Goal: Book appointment/travel/reservation

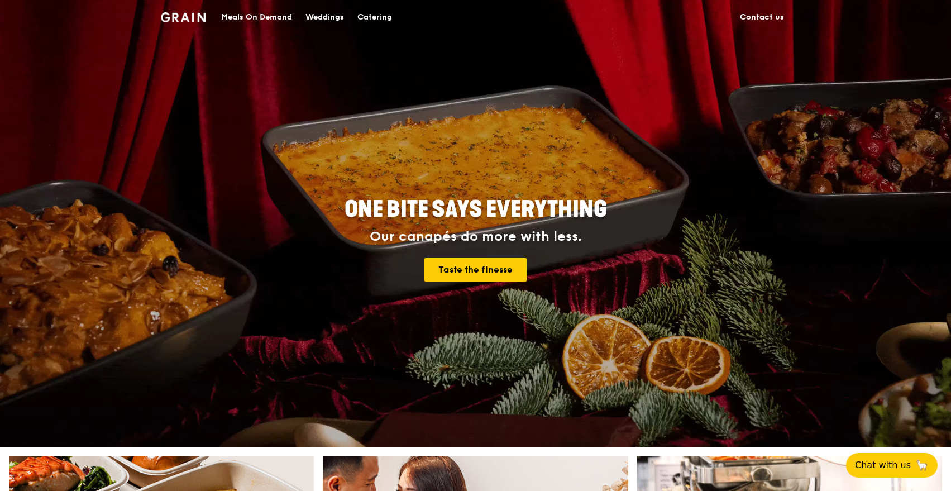
click at [367, 15] on div "Catering" at bounding box center [374, 18] width 35 height 34
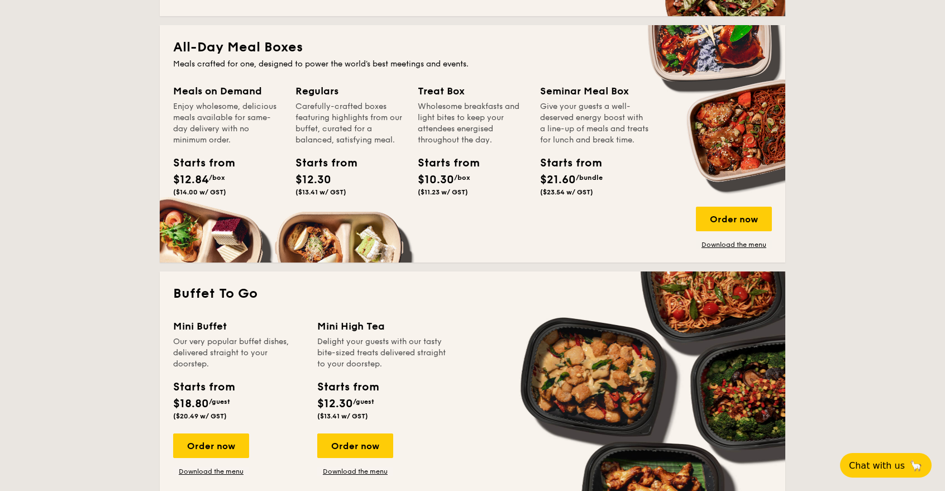
scroll to position [881, 0]
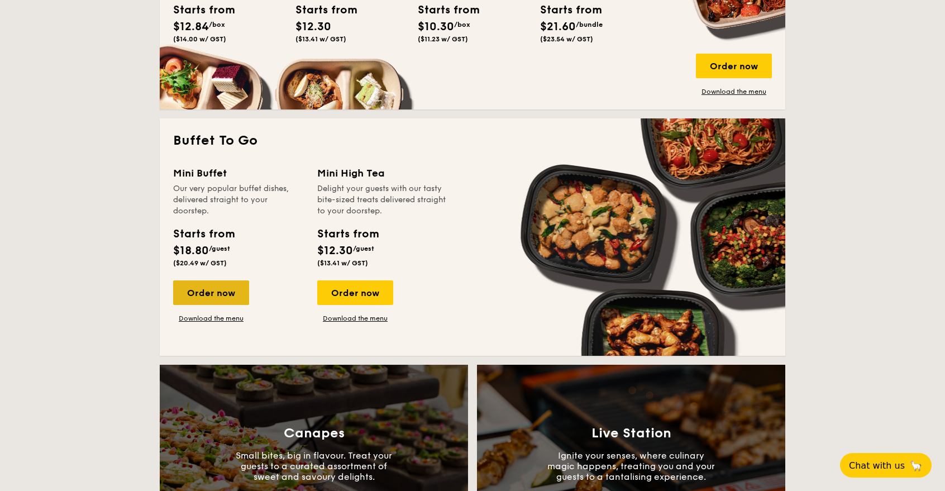
click at [211, 288] on div "Order now" at bounding box center [211, 292] width 76 height 25
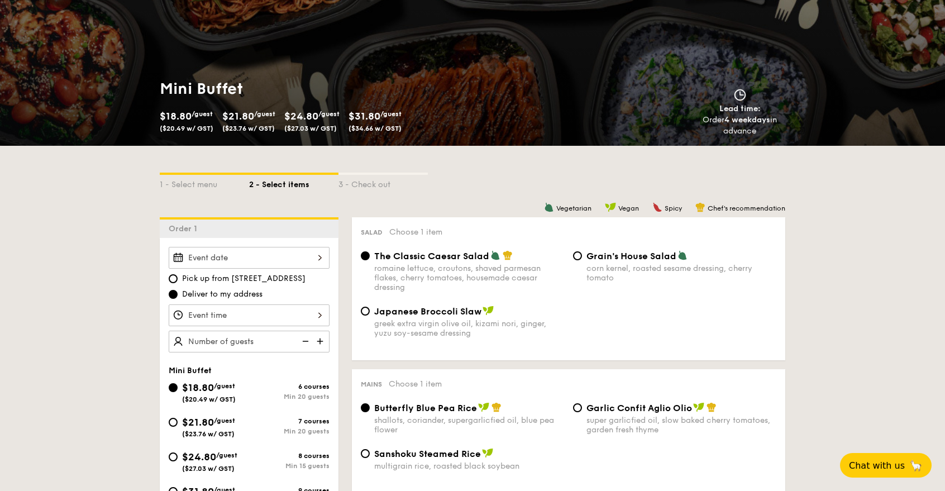
scroll to position [125, 0]
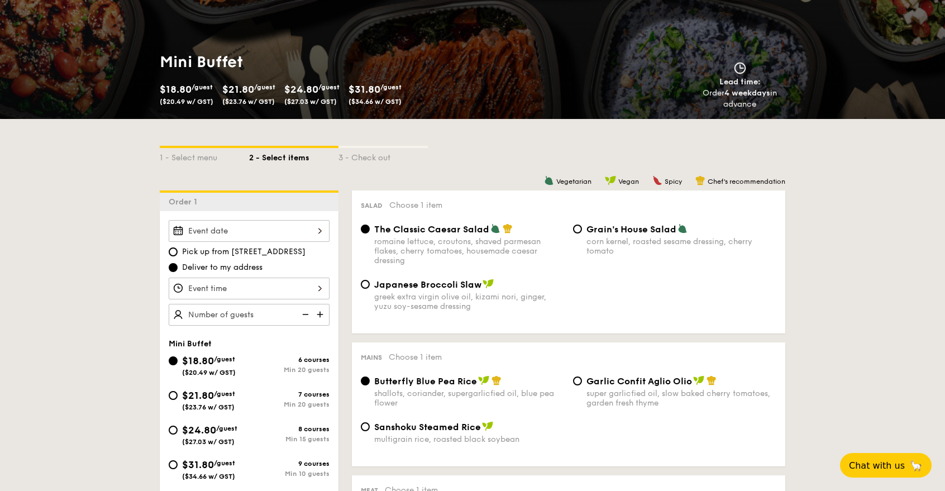
click at [322, 313] on img at bounding box center [321, 314] width 17 height 21
type input "30 guests"
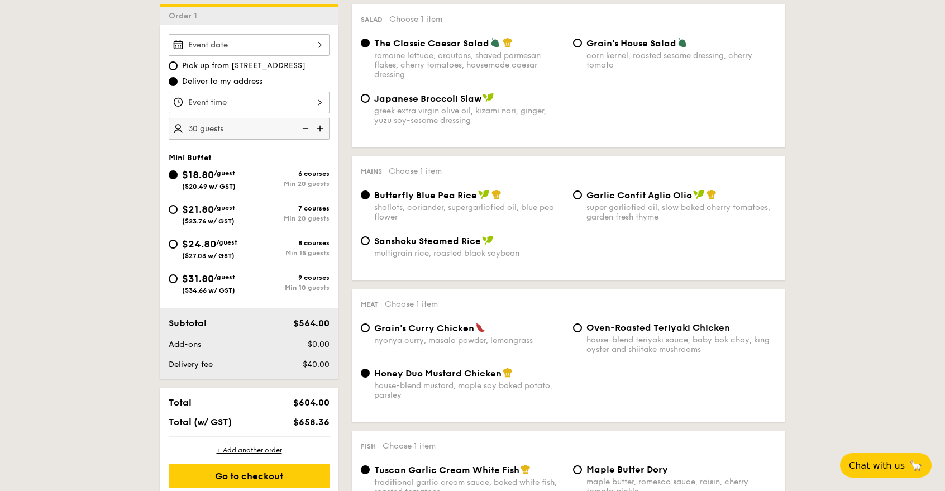
scroll to position [312, 0]
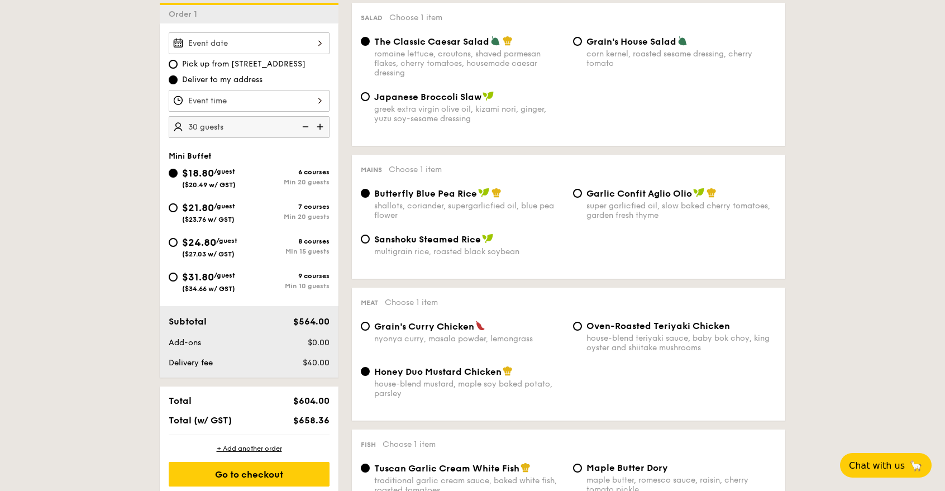
click at [309, 101] on input "Smoked Mesquite Whole Chicken brined in our in-house blend of herbs and spices,…" at bounding box center [249, 101] width 161 height 22
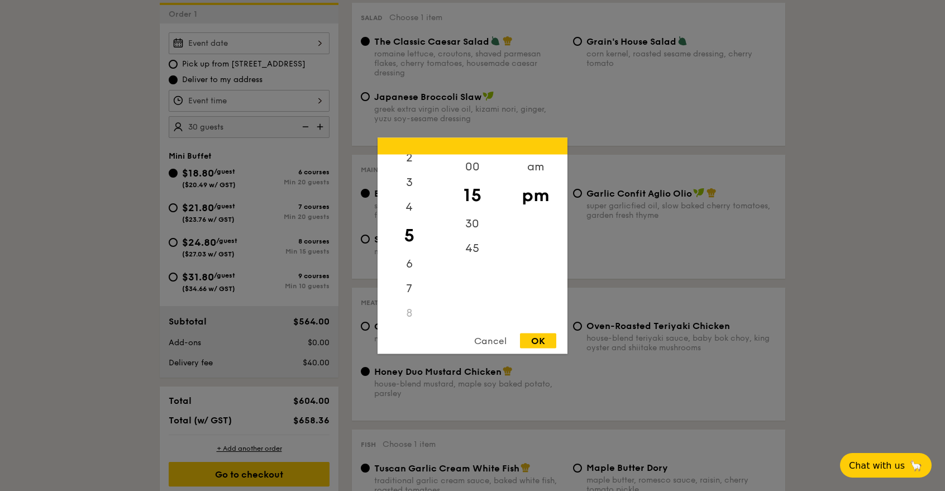
scroll to position [126, 0]
click at [410, 219] on div "7" at bounding box center [409, 224] width 63 height 32
click at [476, 173] on div "00" at bounding box center [472, 170] width 63 height 32
click at [541, 338] on div "OK" at bounding box center [538, 340] width 36 height 15
type input "7:00PM"
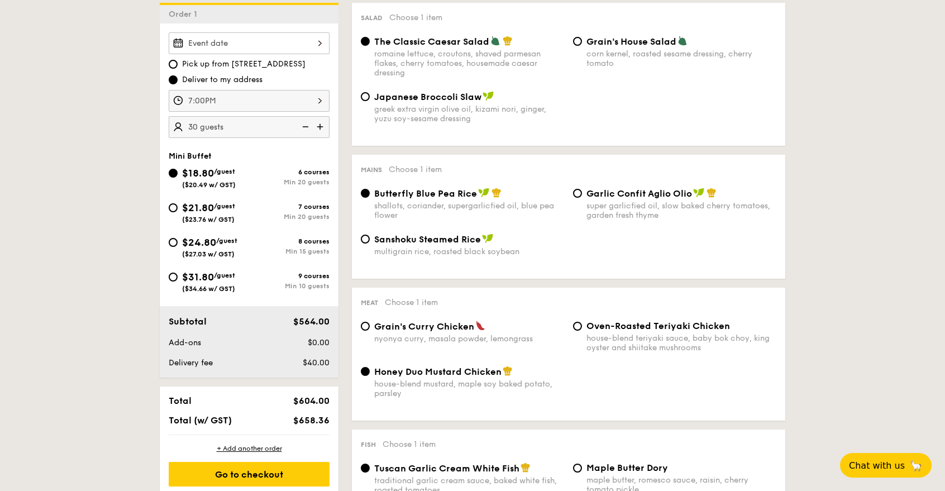
click at [323, 47] on input "Smoked Mesquite Whole Chicken brined in our in-house blend of herbs and spices,…" at bounding box center [249, 43] width 161 height 22
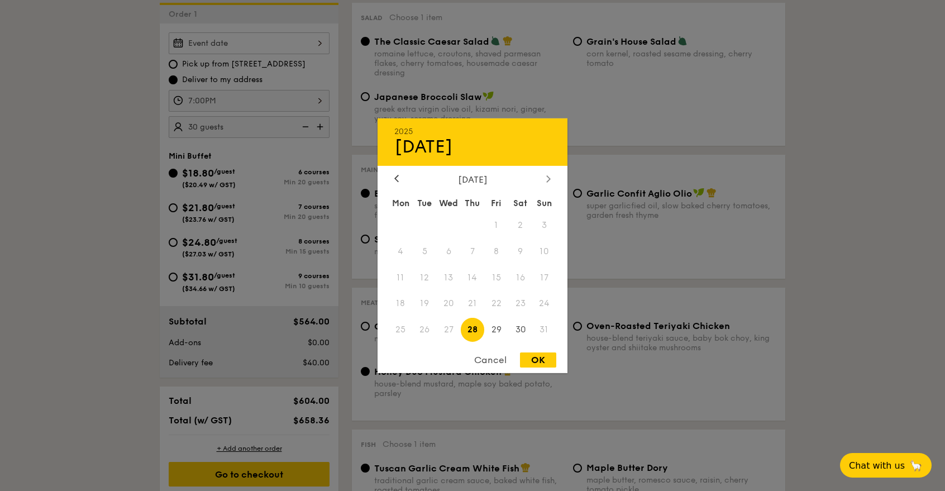
click at [547, 181] on icon at bounding box center [548, 178] width 3 height 7
click at [495, 226] on span "5" at bounding box center [496, 225] width 24 height 24
click at [527, 358] on div "OK" at bounding box center [538, 359] width 36 height 15
type input "Sep 05, 2025"
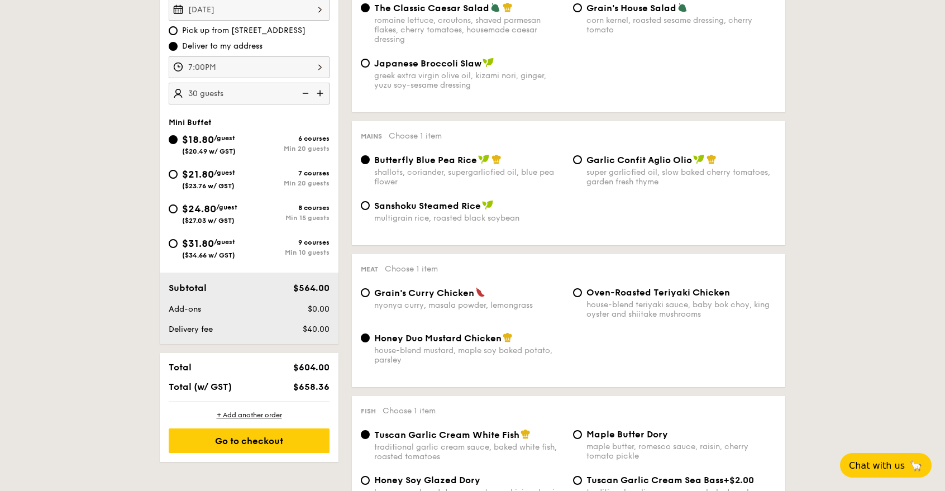
scroll to position [375, 0]
